Goal: Task Accomplishment & Management: Manage account settings

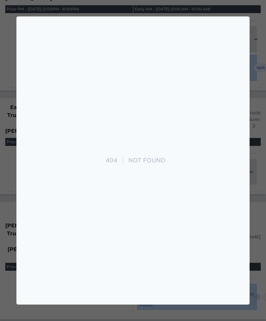
click at [242, 16] on div at bounding box center [133, 160] width 266 height 321
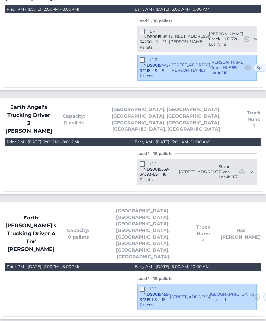
click at [247, 109] on span "Truck Num: 3" at bounding box center [254, 119] width 14 height 20
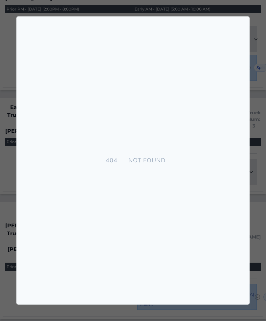
click at [261, 23] on div at bounding box center [133, 160] width 266 height 321
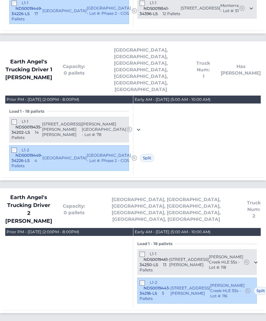
scroll to position [1008, 0]
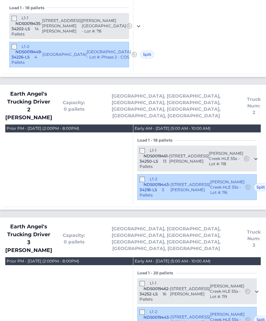
click at [140, 280] on div "L1-1 NDS0019462-34252-LS 16 Pallets" at bounding box center [154, 290] width 31 height 21
click at [139, 280] on div "L1-1 NDS0019462-34252-LS 16 Pallets" at bounding box center [154, 290] width 31 height 21
click at [141, 280] on div "L1-1 NDS0019462-34252-LS 16 Pallets" at bounding box center [154, 290] width 31 height 21
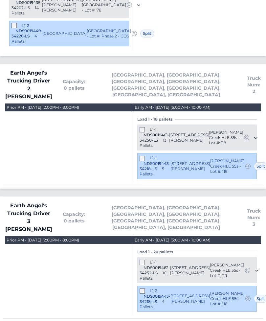
scroll to position [1029, 0]
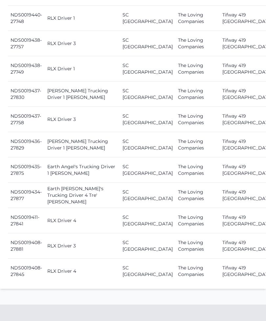
scroll to position [1015, 0]
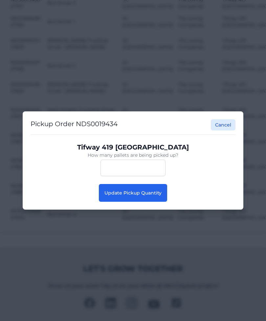
click at [154, 202] on button "Update Pickup Quantity" at bounding box center [133, 193] width 68 height 18
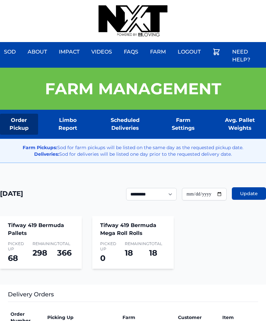
click at [209, 1] on div "Sod About Impact Videos FAQs Need Help? Farm My Account Logout" at bounding box center [133, 21] width 266 height 42
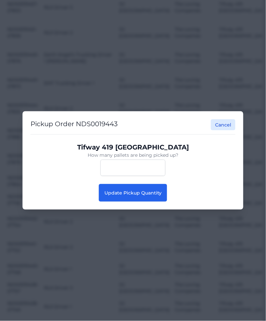
scroll to position [731, 3]
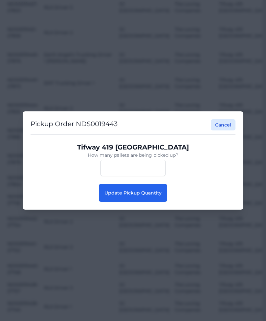
click at [153, 196] on span "Update Pickup Quantity" at bounding box center [132, 193] width 57 height 6
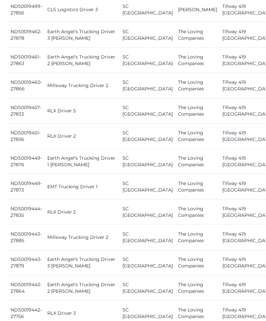
scroll to position [609, 0]
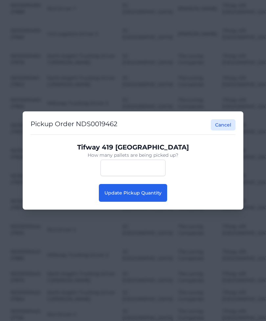
click at [226, 126] on button "Cancel" at bounding box center [223, 124] width 25 height 11
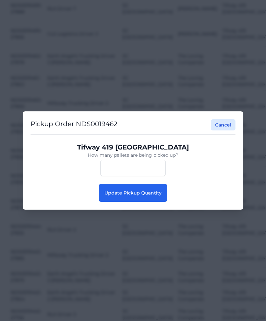
click at [148, 195] on span "Update Pickup Quantity" at bounding box center [132, 193] width 57 height 6
